Goal: Use online tool/utility: Utilize a website feature to perform a specific function

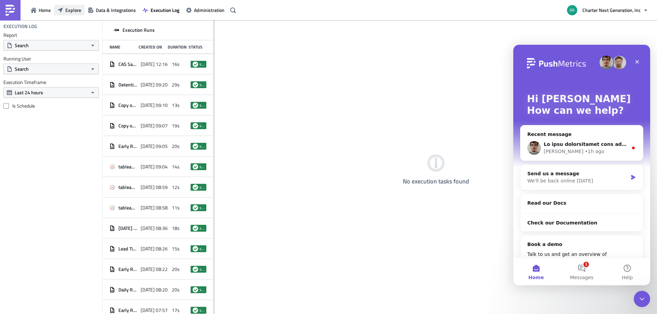
click at [69, 11] on span "Explore" at bounding box center [73, 9] width 16 height 7
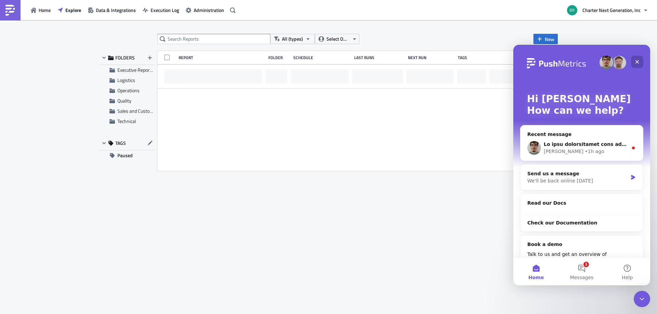
click at [638, 59] on icon "Close" at bounding box center [636, 61] width 5 height 5
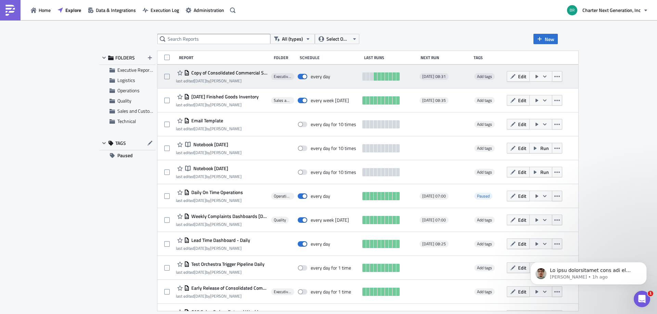
click at [539, 75] on icon "button" at bounding box center [536, 76] width 5 height 5
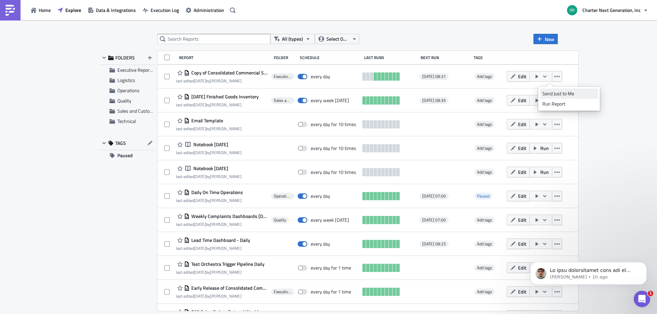
click at [559, 92] on div "Send Just to Me" at bounding box center [568, 93] width 53 height 7
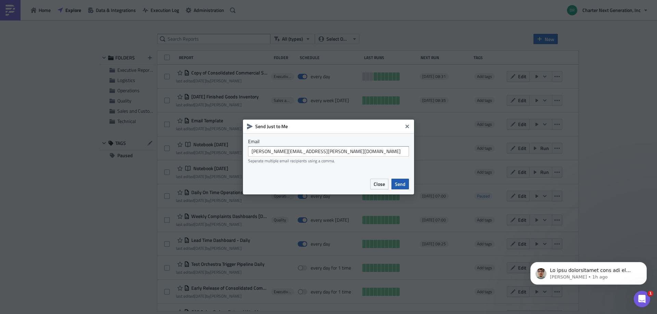
click at [399, 188] on span "Send" at bounding box center [400, 184] width 11 height 7
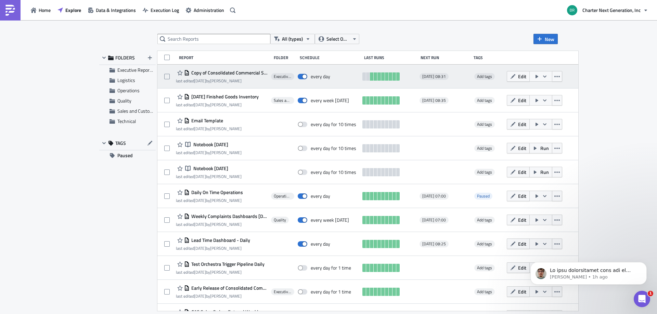
click at [552, 79] on button "button" at bounding box center [540, 76] width 23 height 11
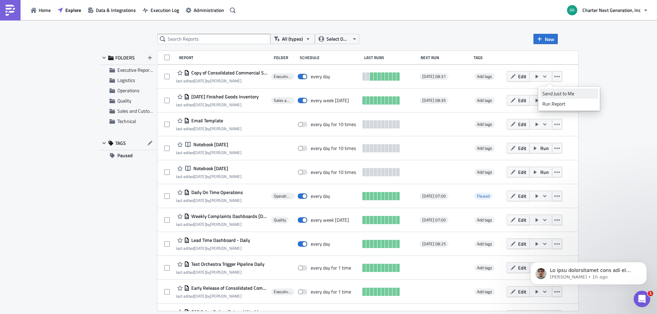
click at [556, 95] on div "Send Just to Me" at bounding box center [568, 93] width 53 height 7
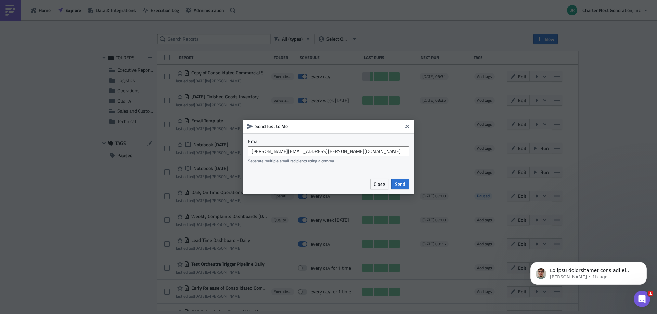
click at [410, 184] on div "Close Send" at bounding box center [328, 184] width 171 height 21
click at [403, 184] on span "Send" at bounding box center [400, 184] width 11 height 7
